Goal: Information Seeking & Learning: Learn about a topic

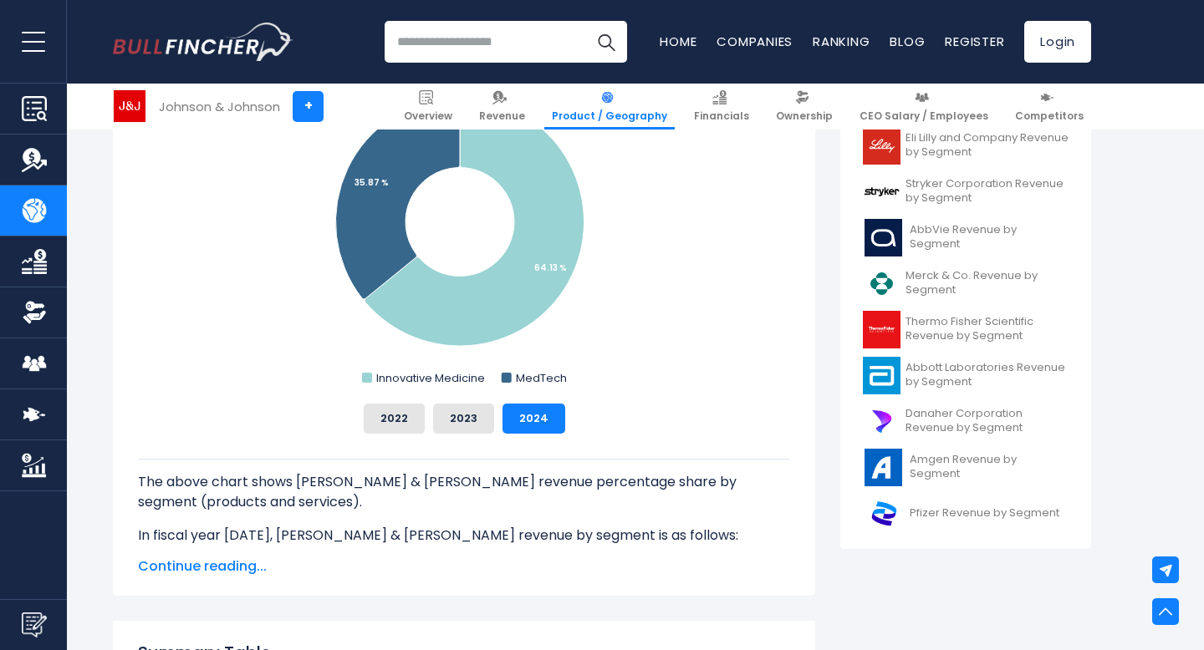
scroll to position [558, 0]
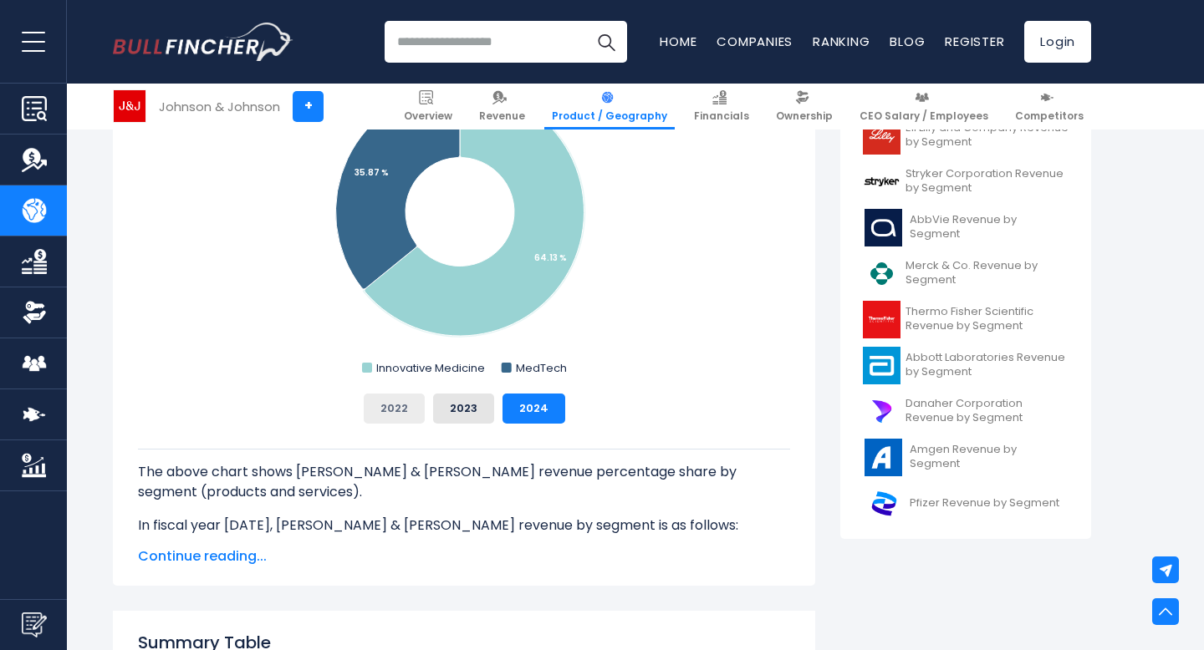
click at [385, 396] on button "2022" at bounding box center [394, 409] width 61 height 30
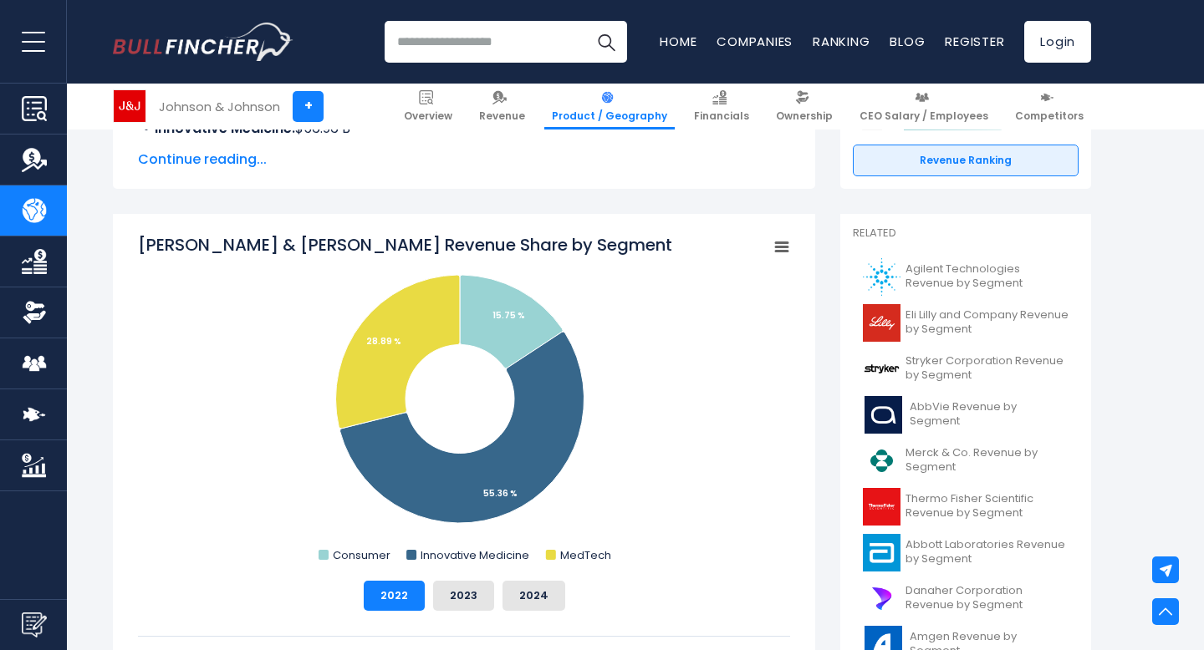
scroll to position [369, 0]
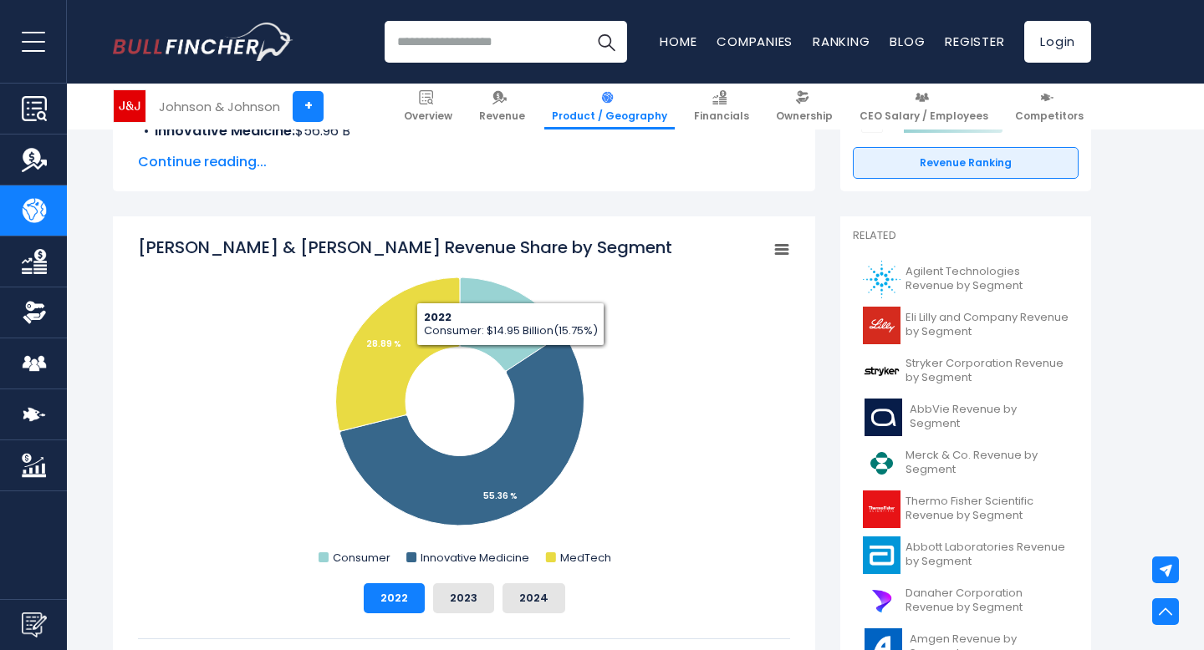
click at [787, 253] on icon "Johnson & Johnson's Revenue Share by Segment" at bounding box center [782, 250] width 12 height 8
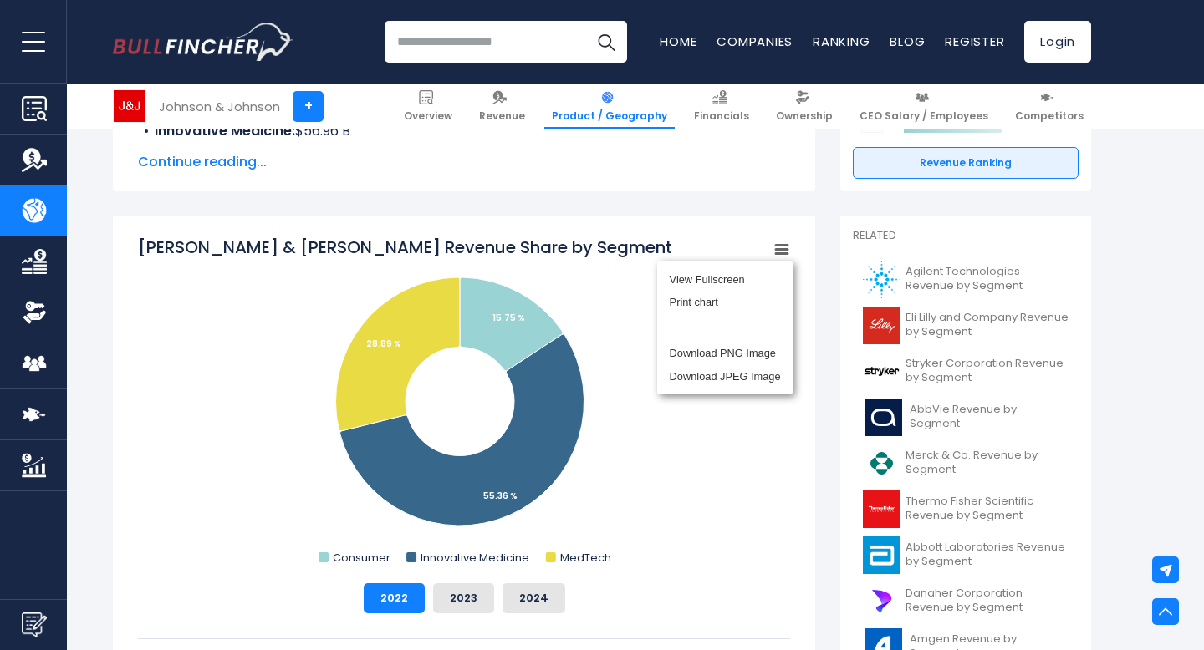
click at [648, 253] on div "View Fullscreen Print chart Download PNG Image Download JPEG Image" at bounding box center [725, 327] width 182 height 181
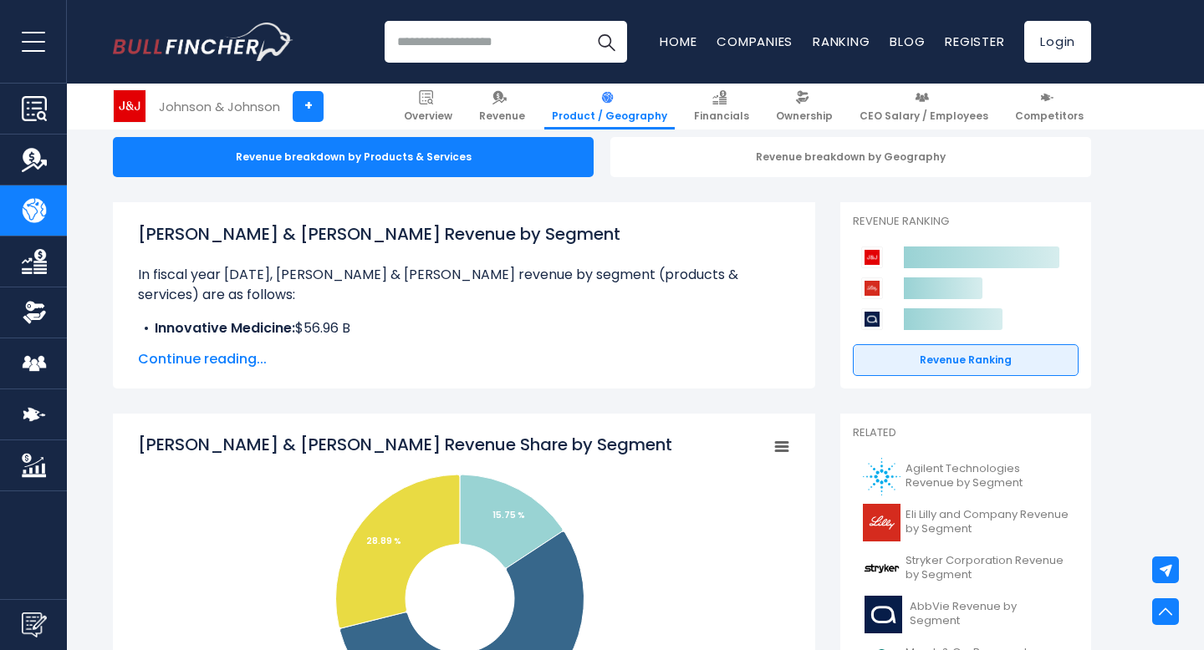
scroll to position [0, 0]
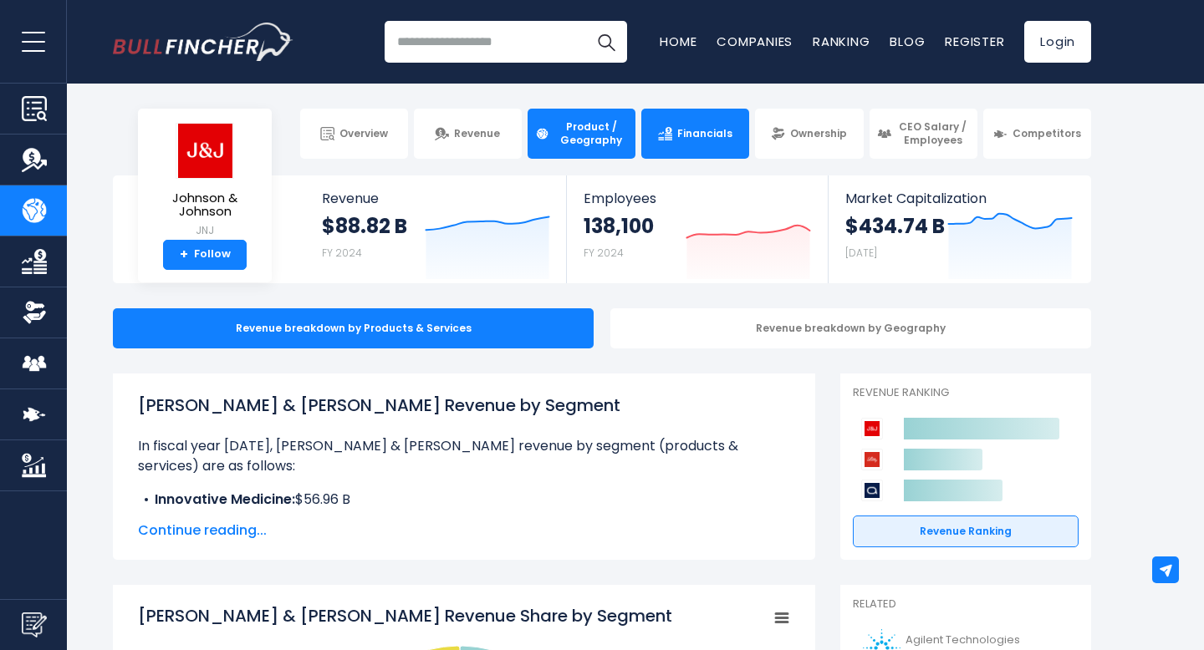
click at [665, 127] on img at bounding box center [665, 134] width 14 height 14
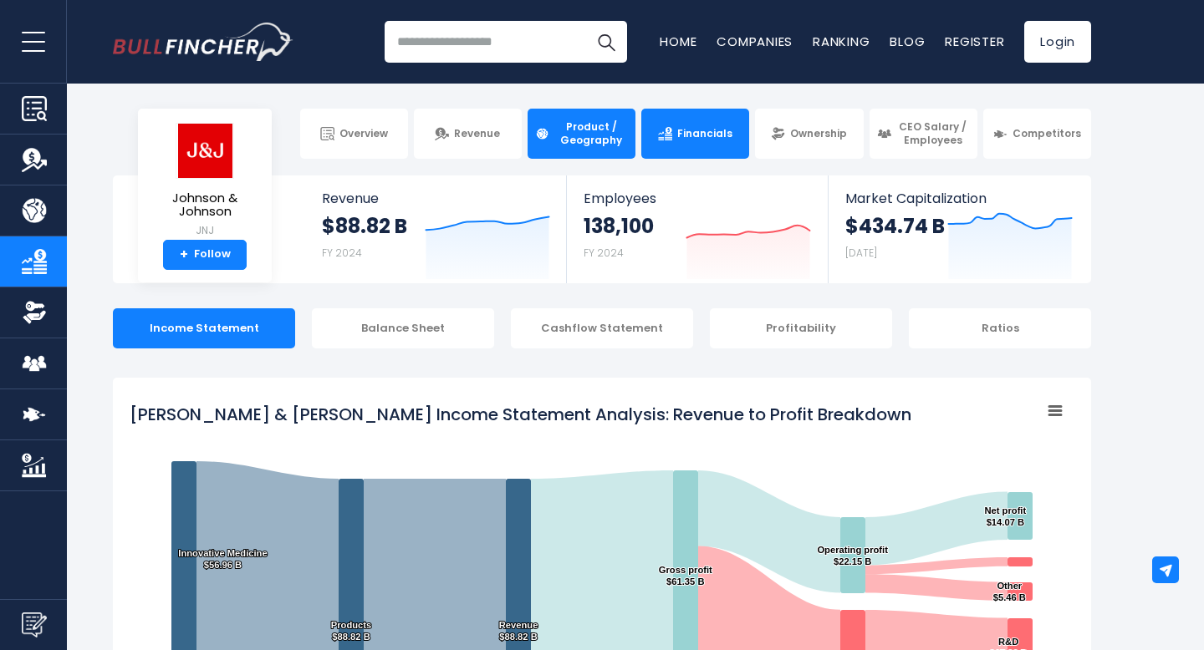
click at [563, 141] on span "Product / Geography" at bounding box center [591, 133] width 74 height 26
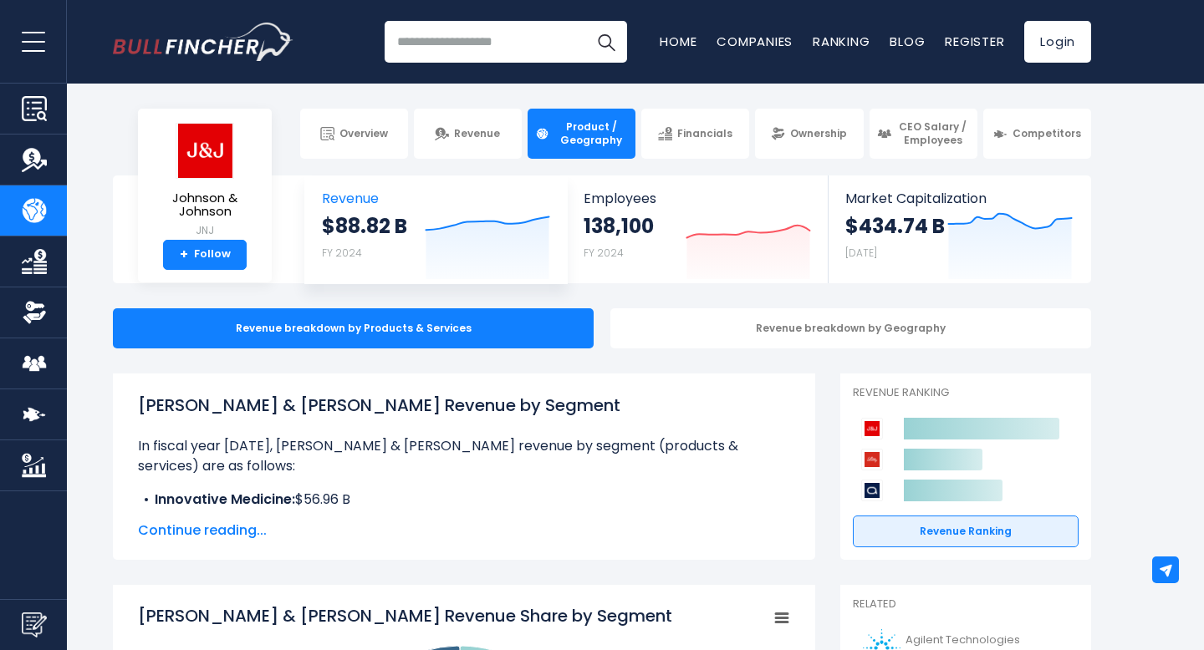
click at [458, 221] on icon at bounding box center [487, 223] width 123 height 13
